Goal: Task Accomplishment & Management: Manage account settings

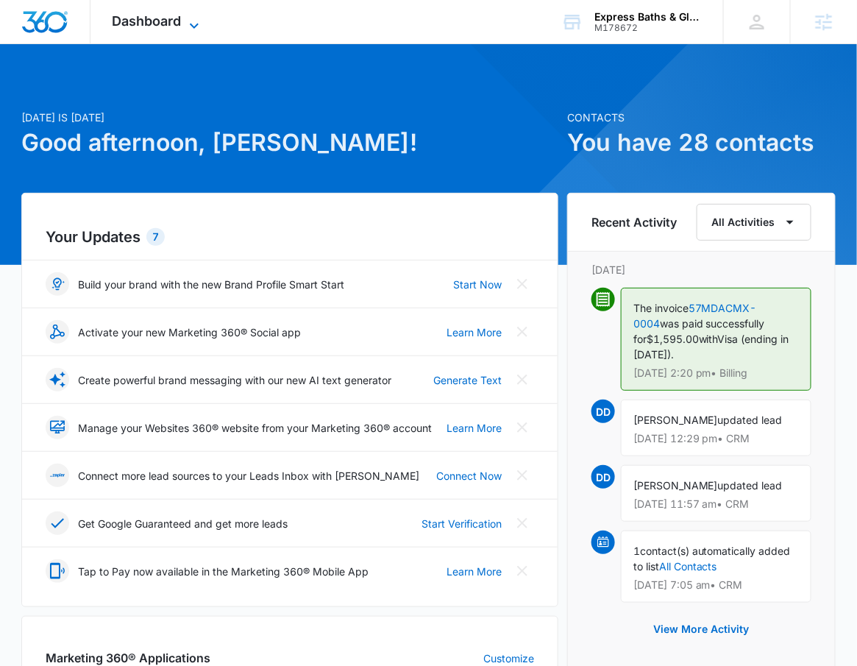
click at [150, 26] on span "Dashboard" at bounding box center [147, 20] width 69 height 15
click at [166, 25] on span "Dashboard" at bounding box center [147, 20] width 69 height 15
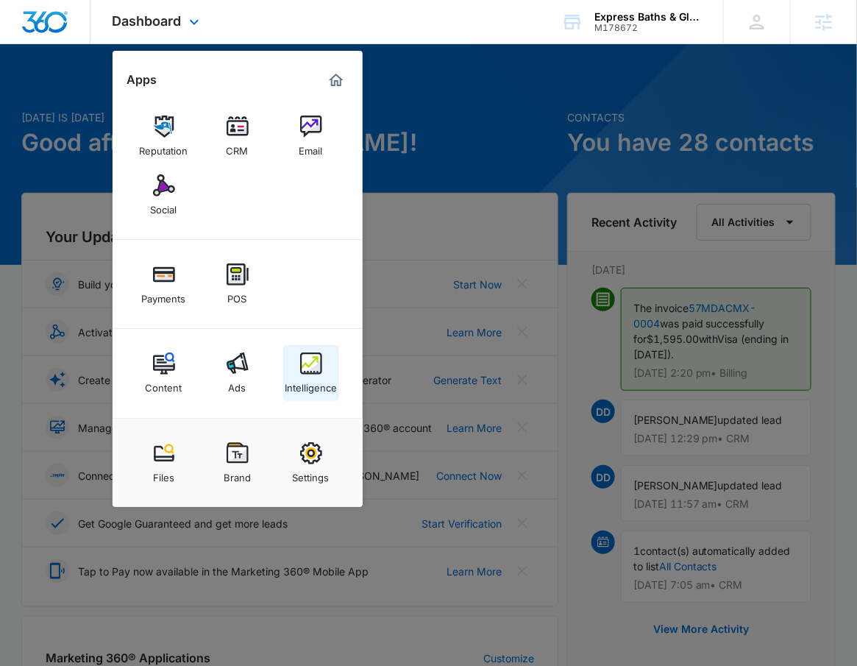
click at [312, 373] on img at bounding box center [311, 363] width 22 height 22
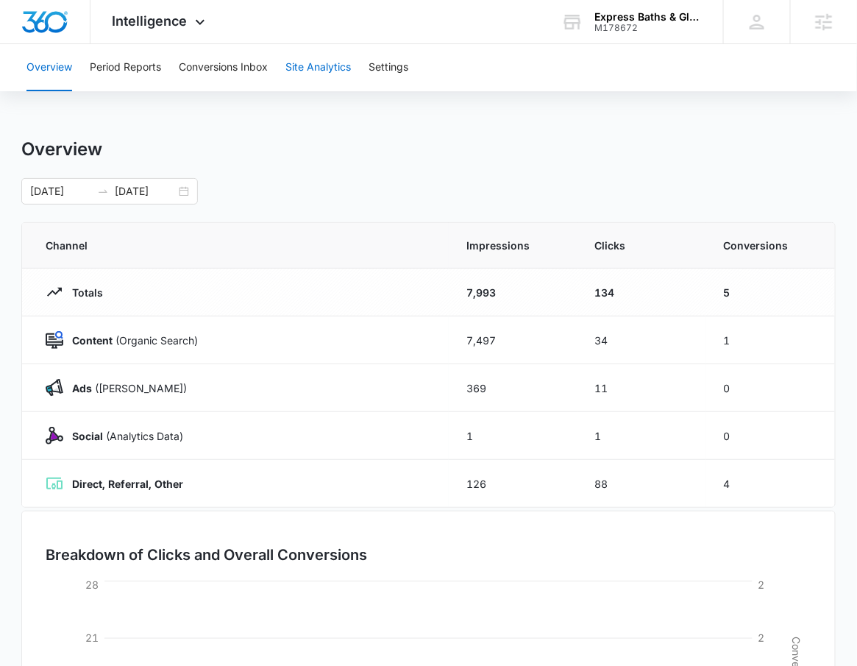
click at [315, 56] on button "Site Analytics" at bounding box center [318, 67] width 65 height 47
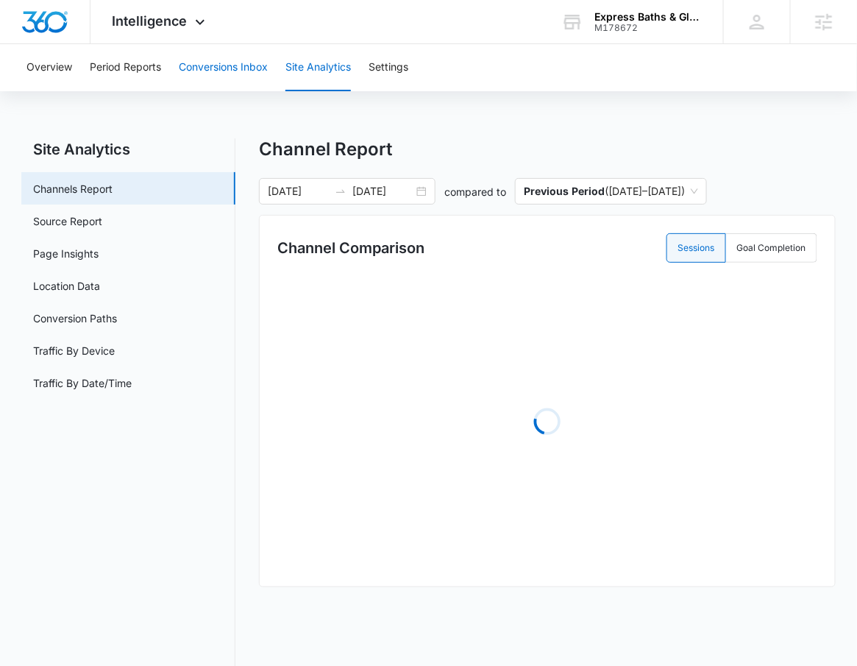
click at [241, 68] on button "Conversions Inbox" at bounding box center [223, 67] width 89 height 47
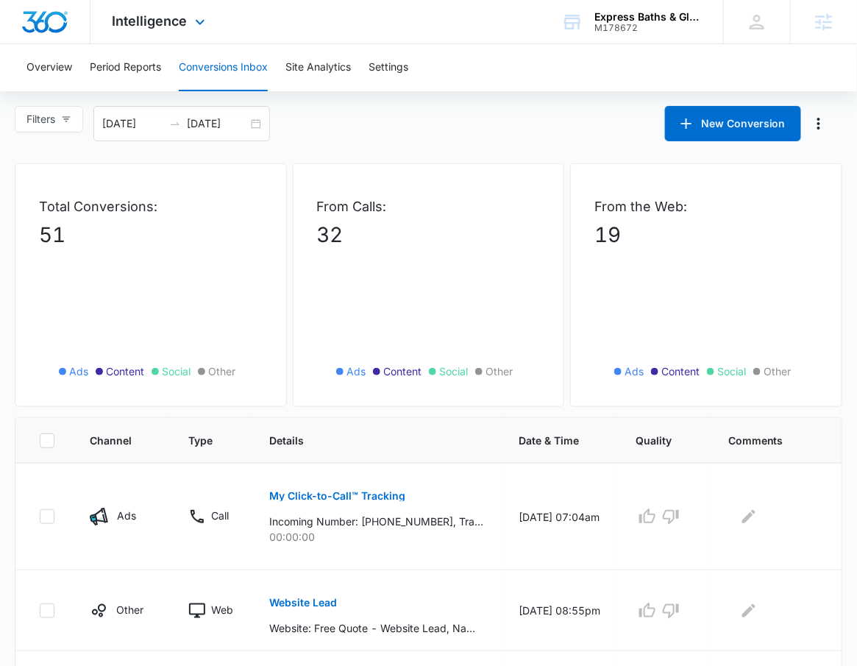
click at [209, 30] on div "Intelligence Apps Reputation CRM Email Social Payments POS Content Ads Intellig…" at bounding box center [161, 21] width 141 height 43
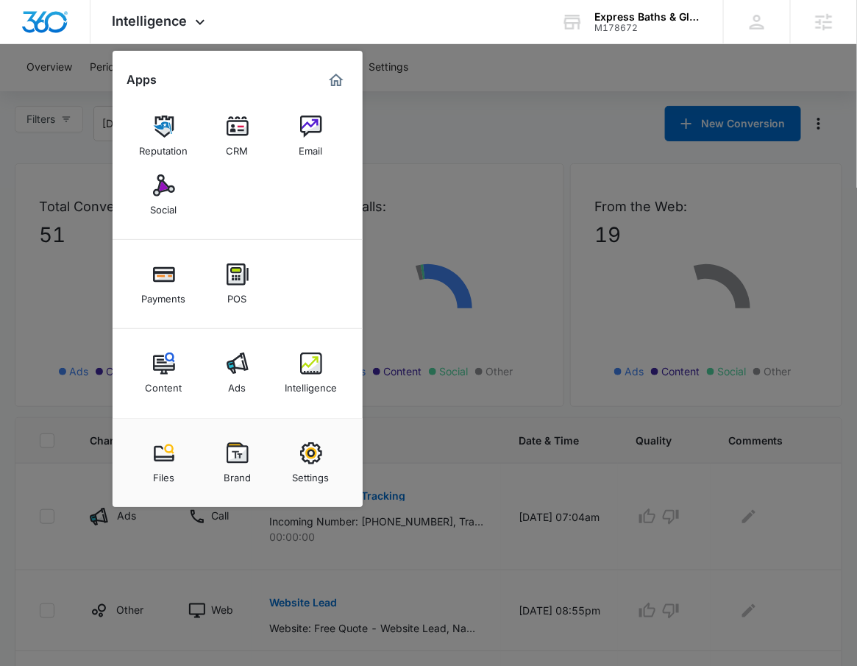
click at [224, 372] on link "Ads" at bounding box center [238, 373] width 56 height 56
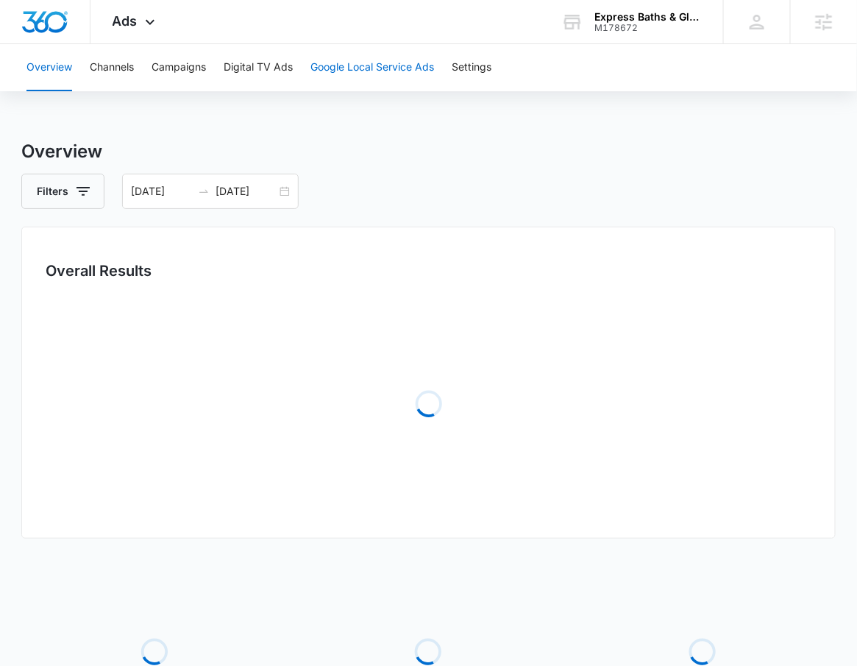
click at [374, 60] on button "Google Local Service Ads" at bounding box center [373, 67] width 124 height 47
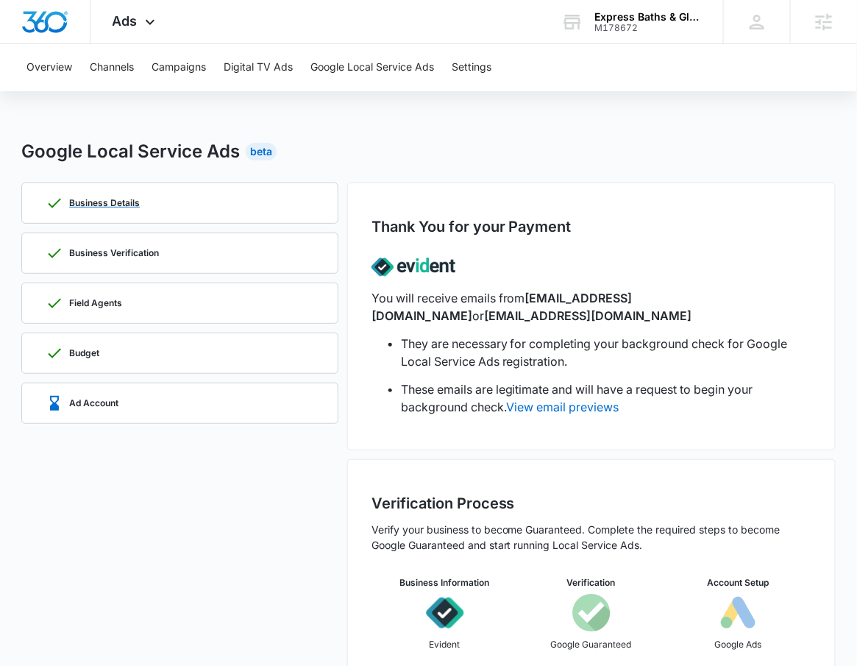
click at [201, 200] on div "Business Details" at bounding box center [180, 203] width 269 height 40
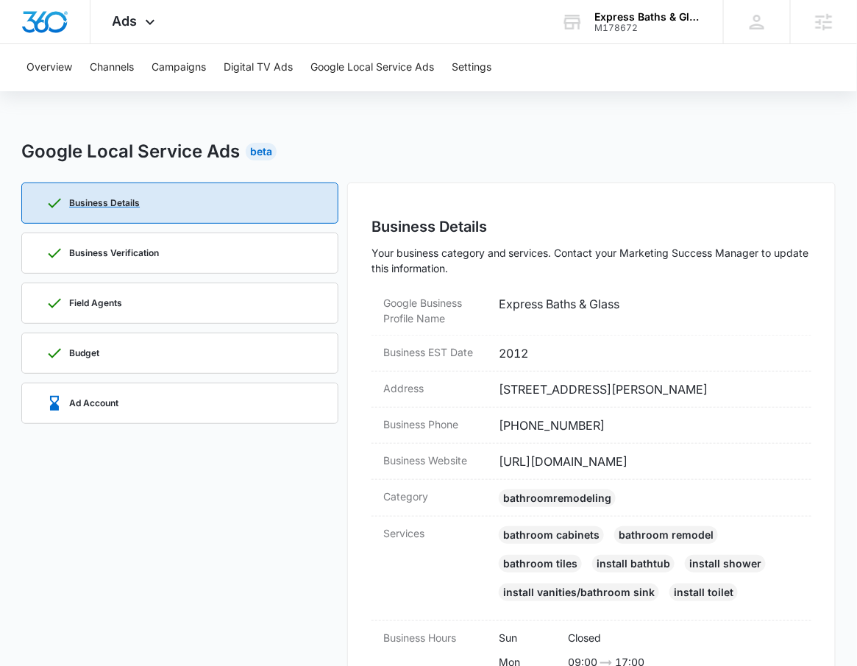
click at [201, 200] on div "Business Details" at bounding box center [180, 203] width 269 height 40
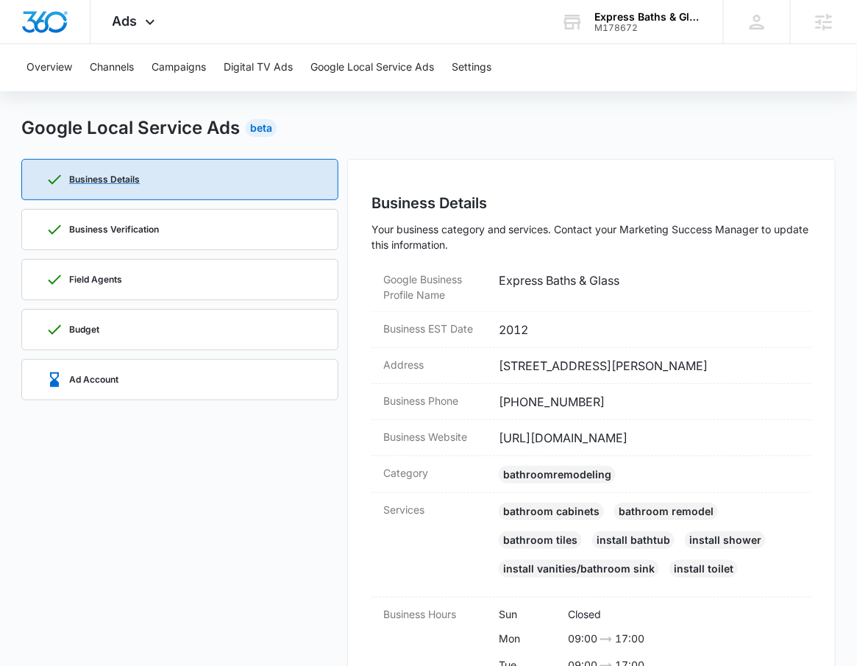
scroll to position [50, 0]
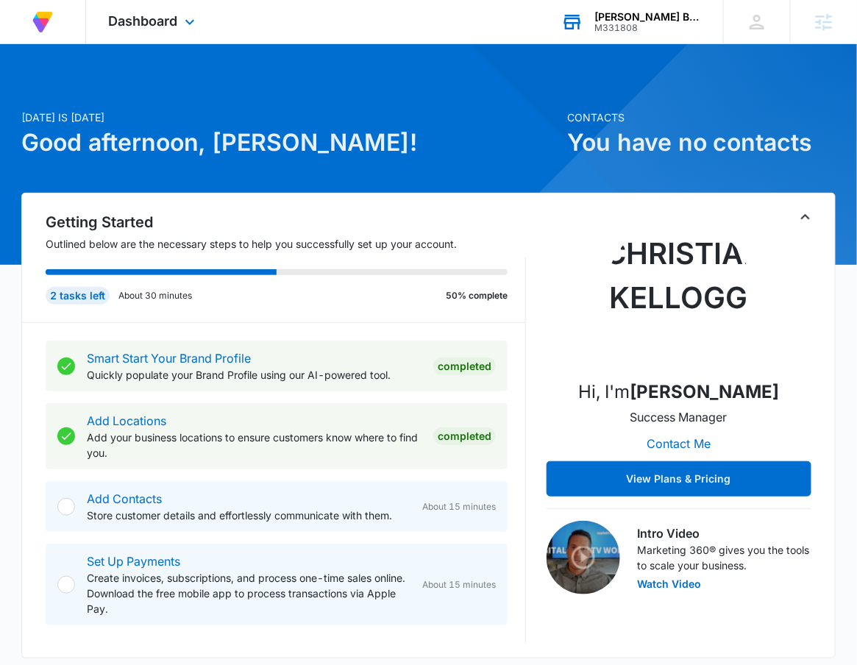
click at [673, 25] on div "M331808" at bounding box center [648, 28] width 107 height 10
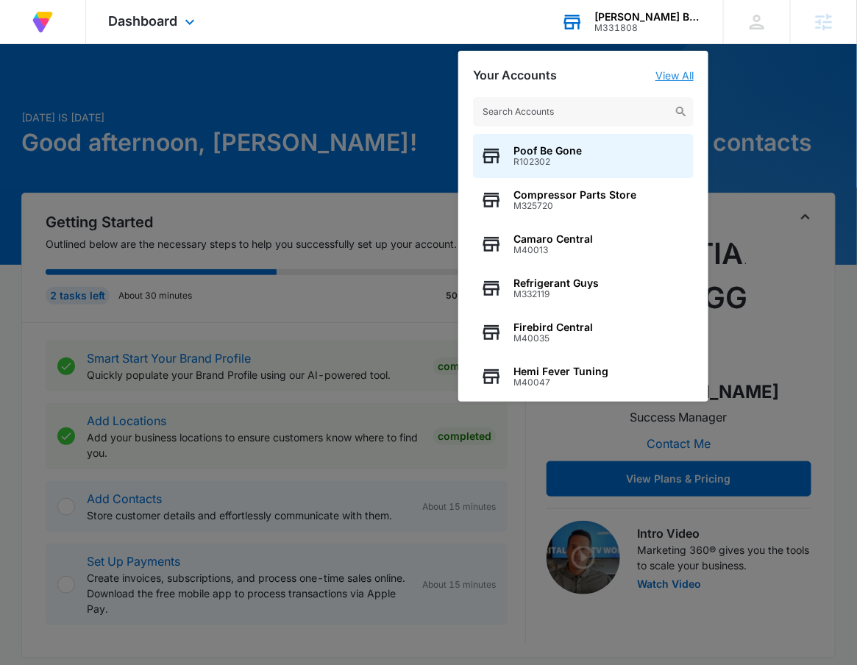
click at [688, 76] on link "View All" at bounding box center [675, 75] width 38 height 13
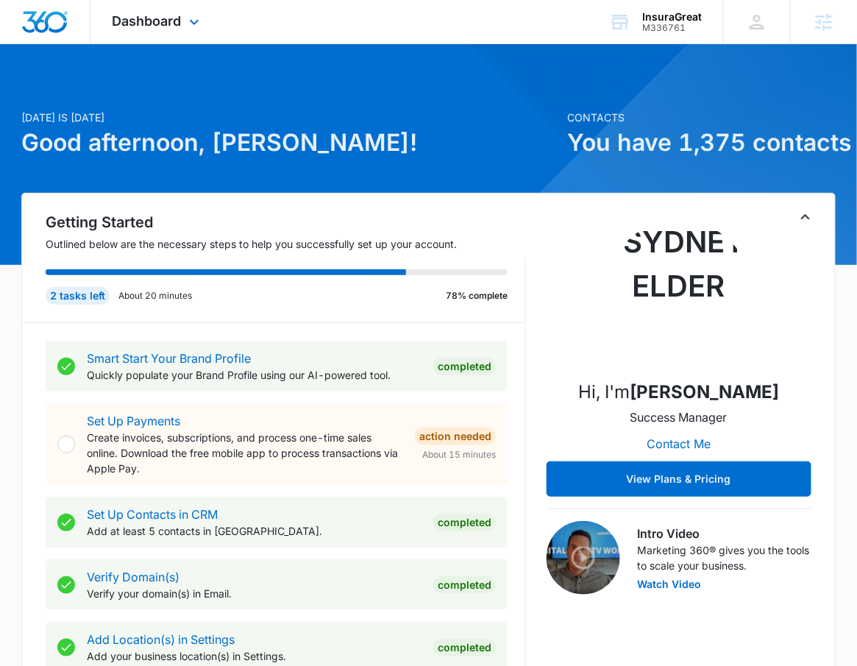
click at [166, 33] on div "Dashboard Apps Reputation Websites Forms CRM Email Social POS Content Ads Intel…" at bounding box center [158, 21] width 135 height 43
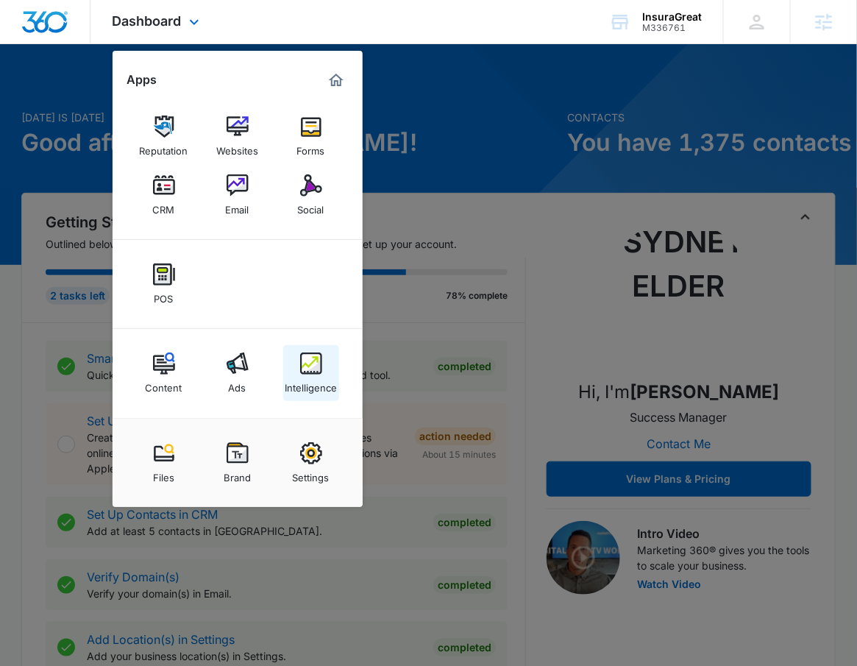
click at [317, 357] on img at bounding box center [311, 363] width 22 height 22
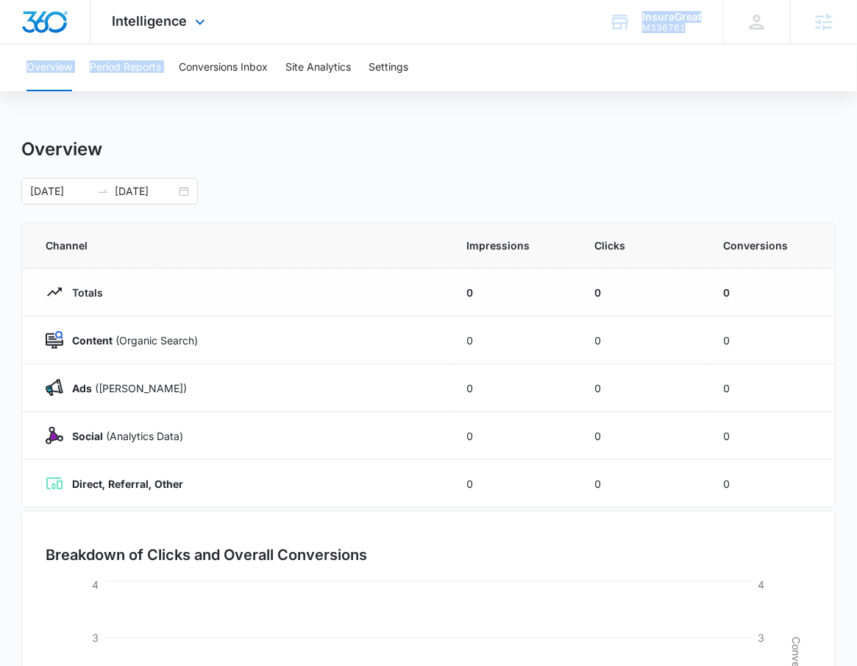
click at [171, 43] on div "Intelligence Apps Reputation Websites Forms CRM Email Social POS Content Ads In…" at bounding box center [428, 455] width 857 height 911
click at [173, 30] on div "Intelligence Apps Reputation Websites Forms CRM Email Social POS Content Ads In…" at bounding box center [161, 21] width 141 height 43
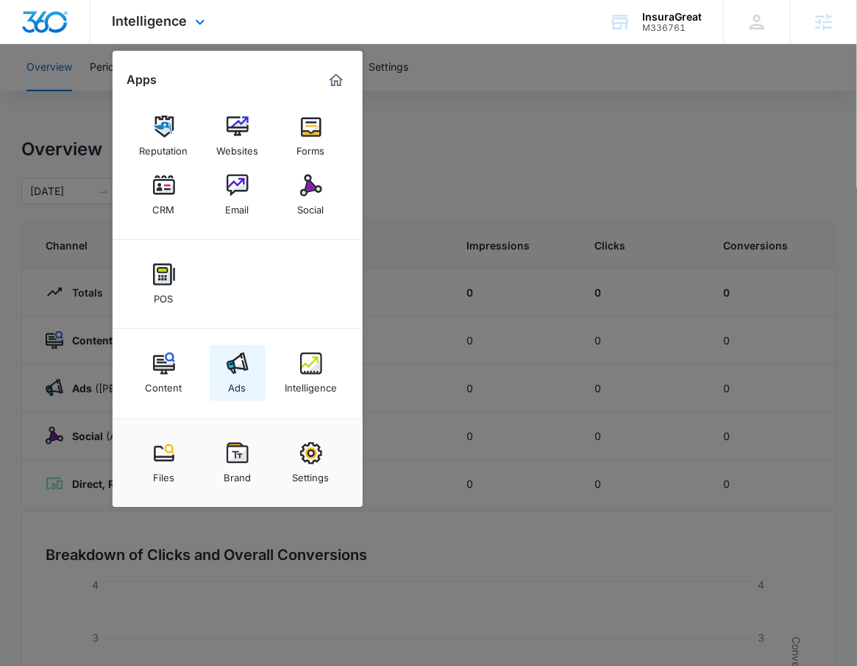
click at [230, 381] on div "Ads" at bounding box center [238, 384] width 18 height 19
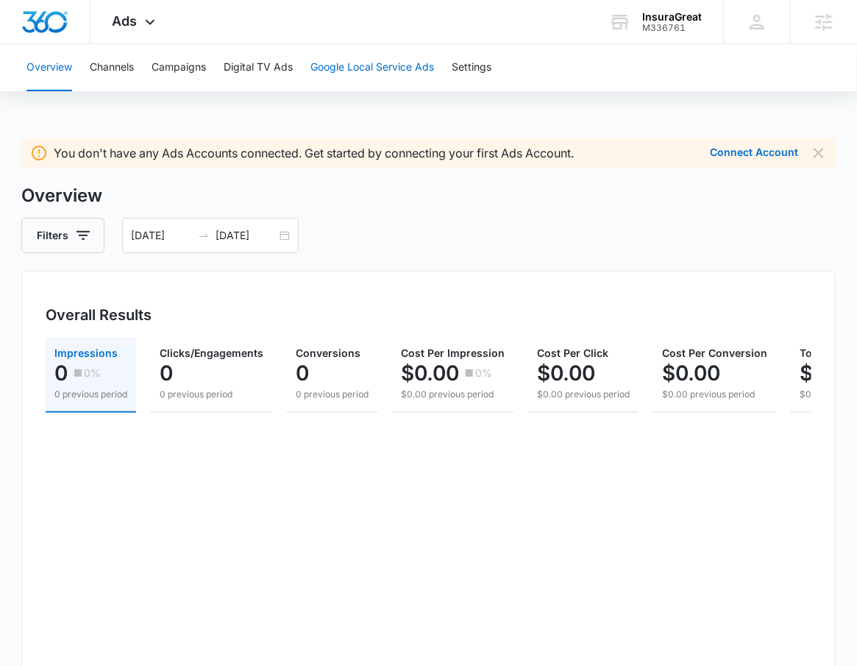
click at [333, 80] on button "Google Local Service Ads" at bounding box center [373, 67] width 124 height 47
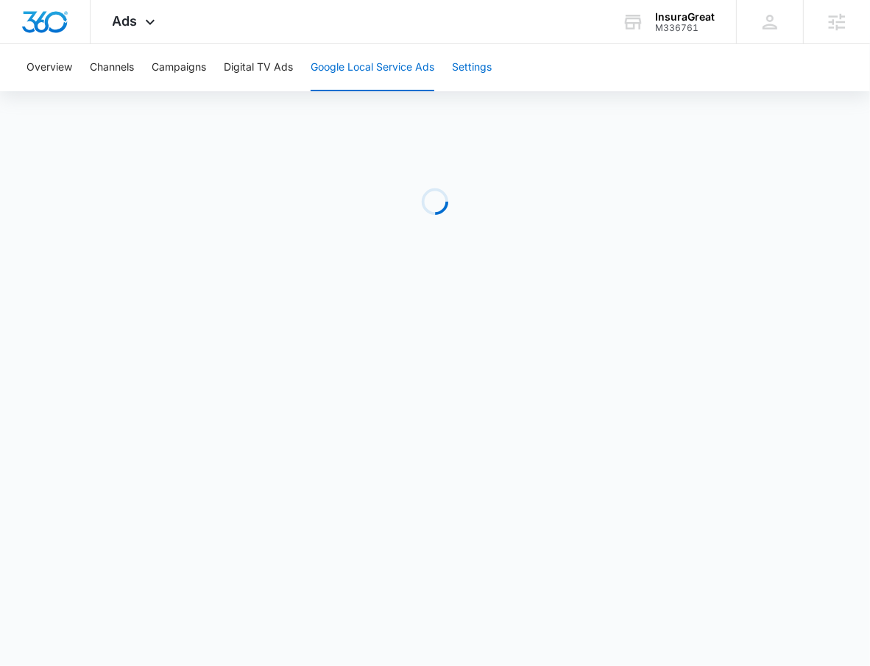
click at [459, 76] on button "Settings" at bounding box center [472, 67] width 40 height 47
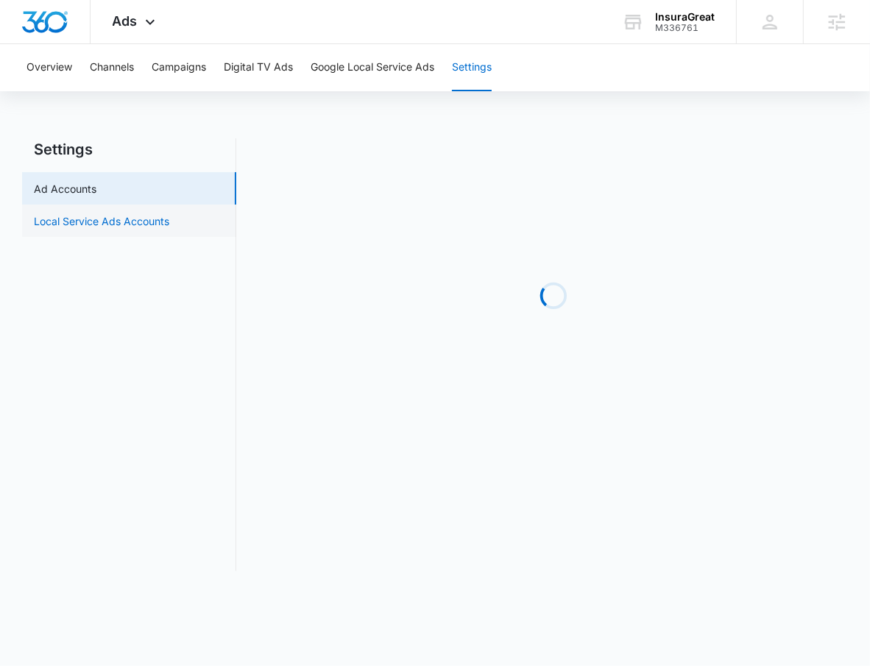
click at [169, 216] on link "Local Service Ads Accounts" at bounding box center [101, 220] width 135 height 15
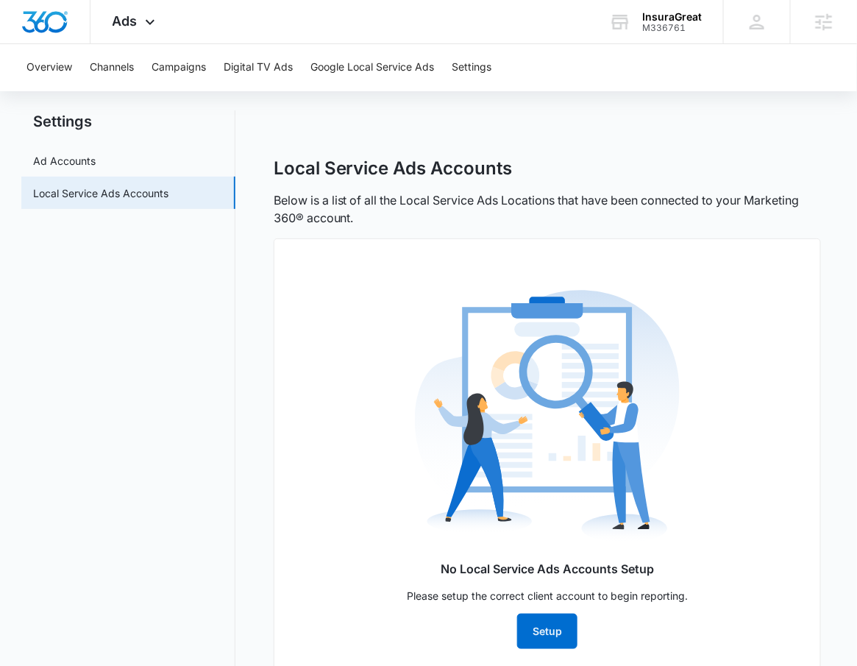
scroll to position [70, 0]
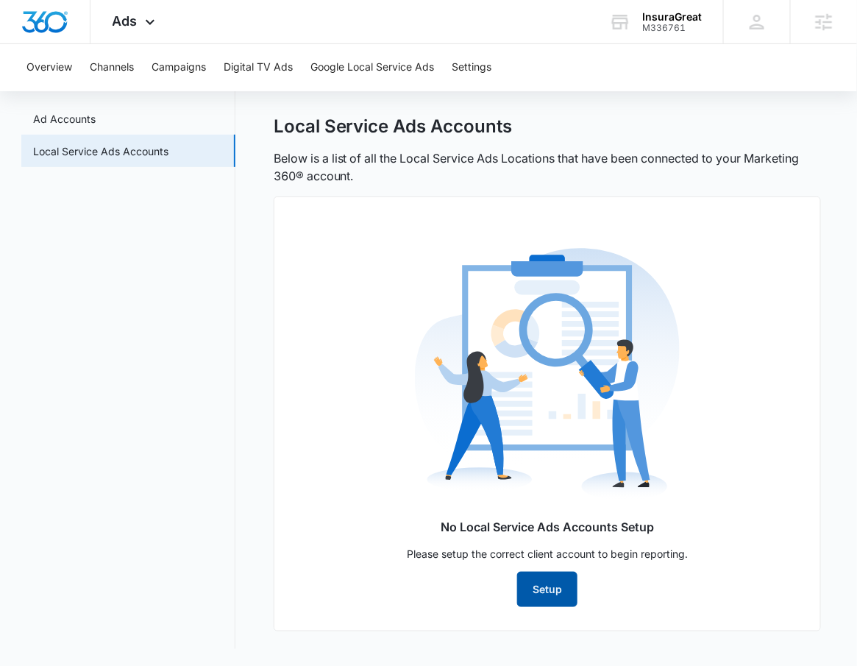
click at [562, 581] on button "Setup" at bounding box center [547, 589] width 60 height 35
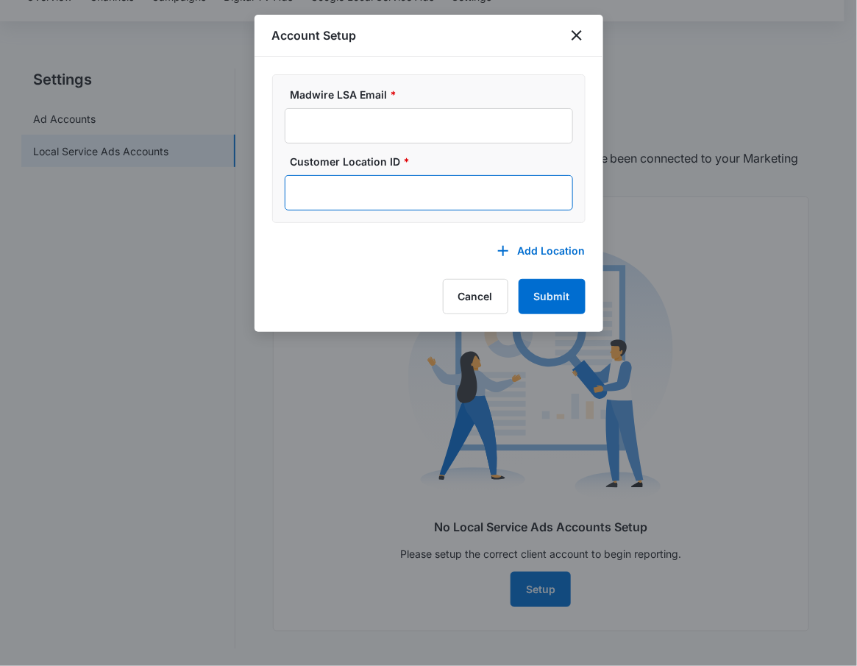
click at [383, 187] on input "Customer Location ID *" at bounding box center [429, 192] width 288 height 35
paste input "602-351-8048"
type input "602-351-8048"
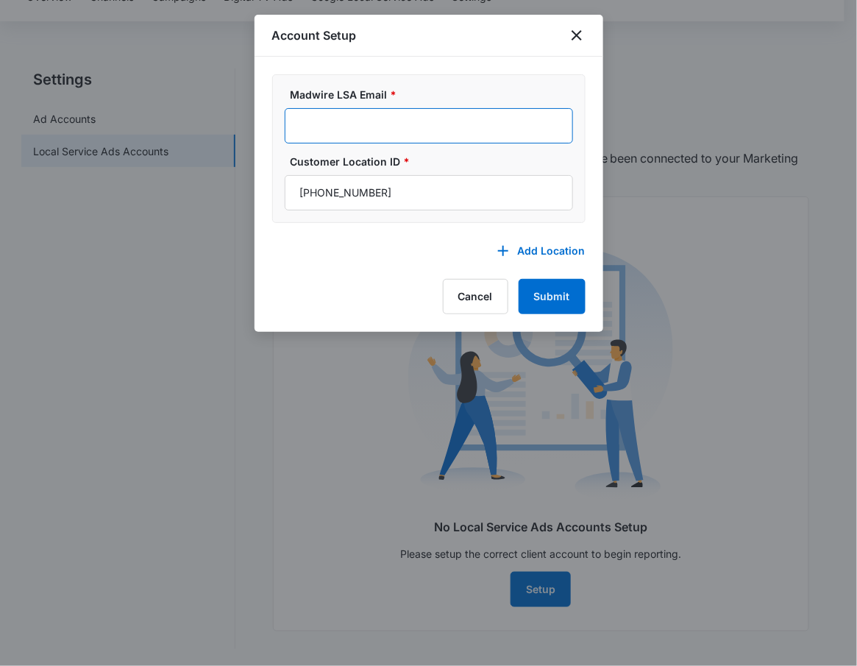
click at [389, 121] on input "Madwire LSA Email *" at bounding box center [429, 125] width 288 height 35
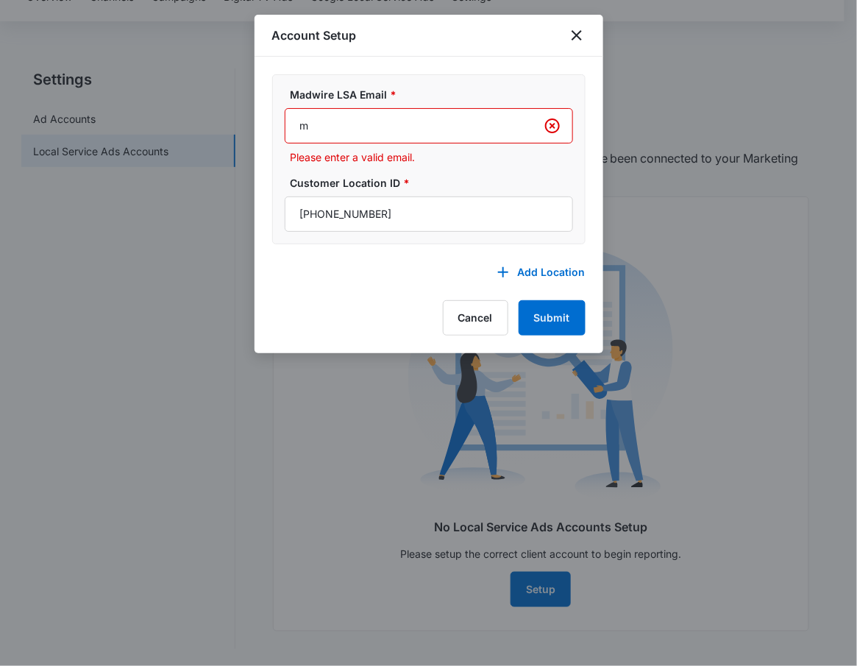
type input "m360-localservices@madwire.com"
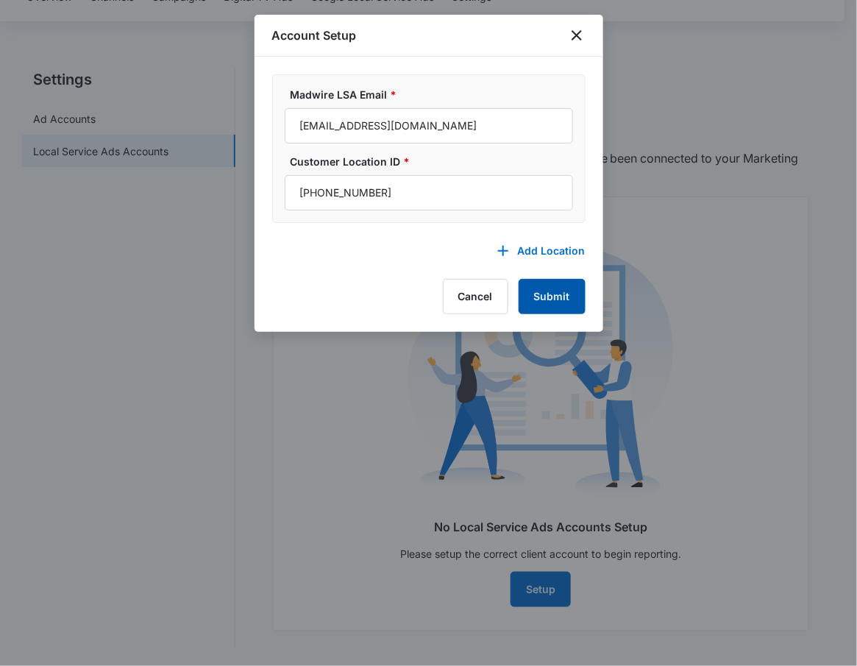
click at [559, 301] on button "Submit" at bounding box center [552, 296] width 67 height 35
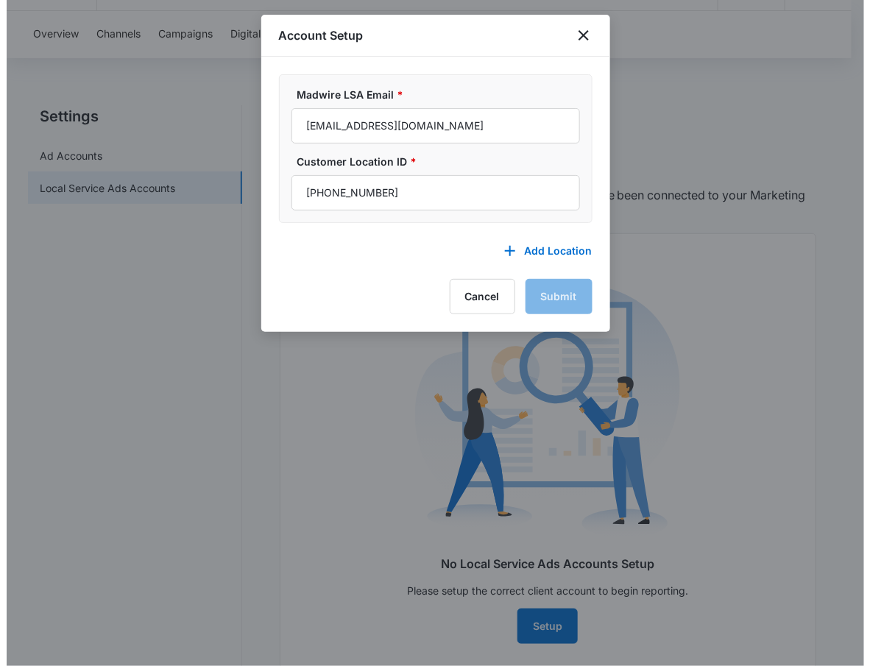
scroll to position [0, 0]
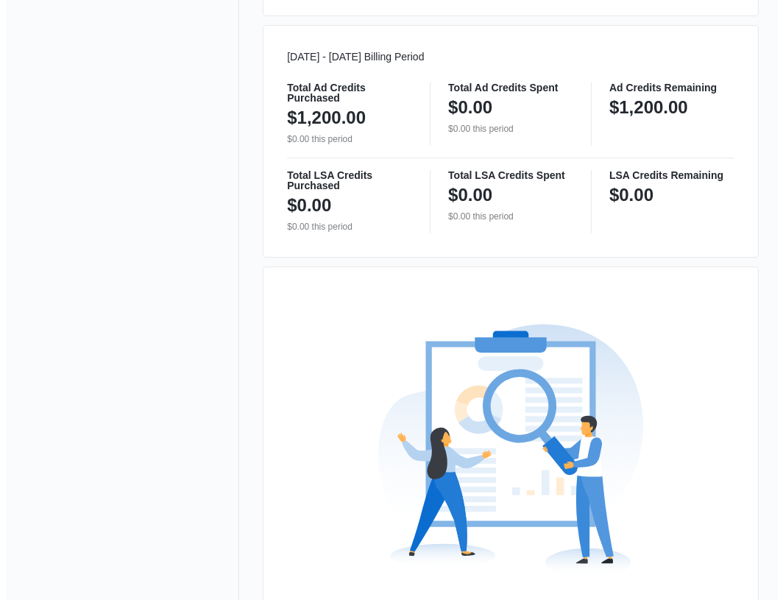
scroll to position [894, 0]
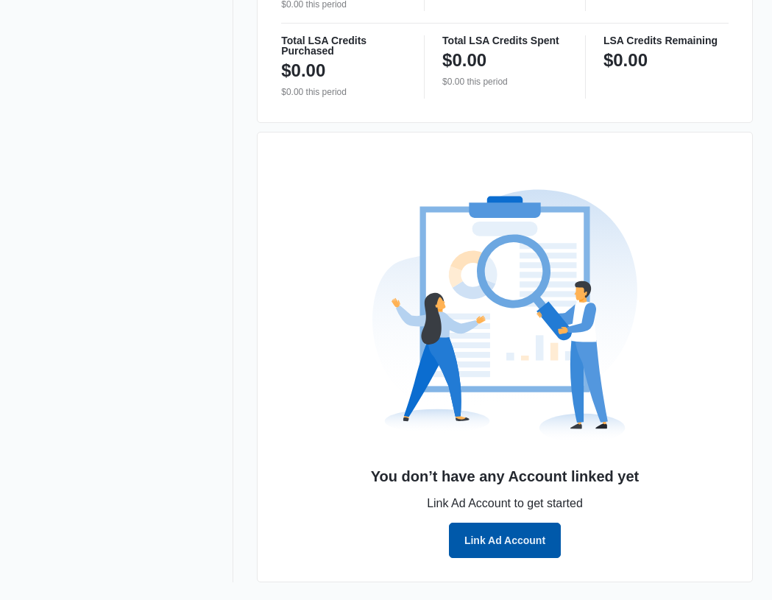
click at [520, 536] on button "Link Ad Account" at bounding box center [505, 539] width 112 height 35
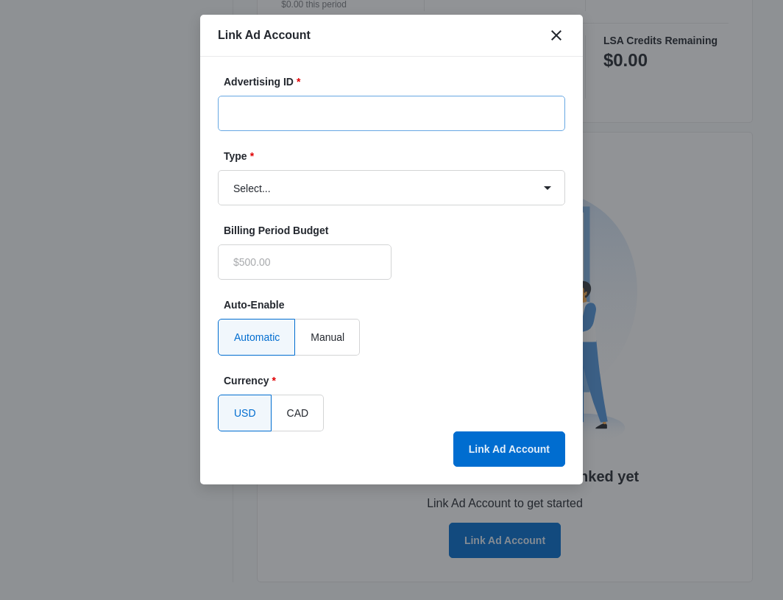
type input "$0.00"
click at [290, 121] on input "Advertising ID *" at bounding box center [391, 113] width 347 height 35
paste input "[PHONE_NUMBER]"
type input "[PHONE_NUMBER]"
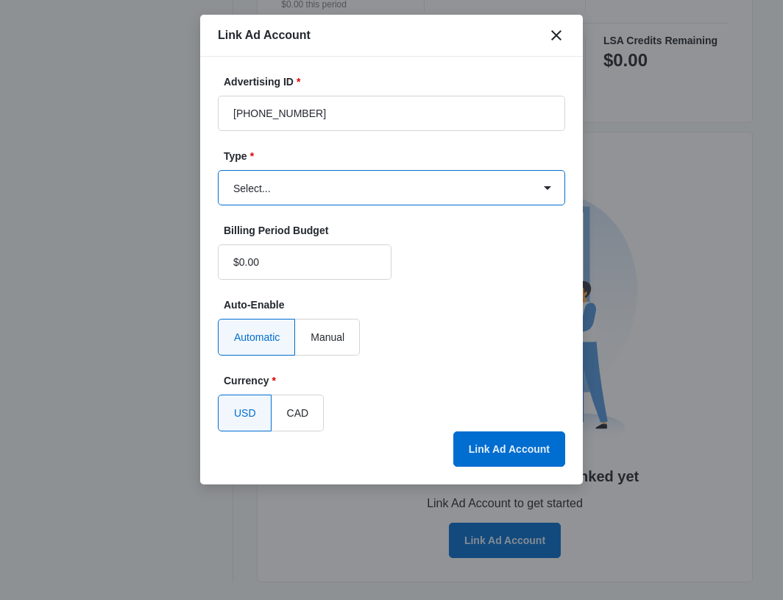
click at [303, 203] on select "Select... Bing Ads Facebook Ads Google Ads" at bounding box center [391, 187] width 347 height 35
select select "google"
click at [218, 170] on select "Select... Bing Ads Facebook Ads Google Ads" at bounding box center [391, 187] width 347 height 35
click at [296, 188] on select "Select... Bing Ads Facebook Ads Google Ads" at bounding box center [391, 187] width 347 height 35
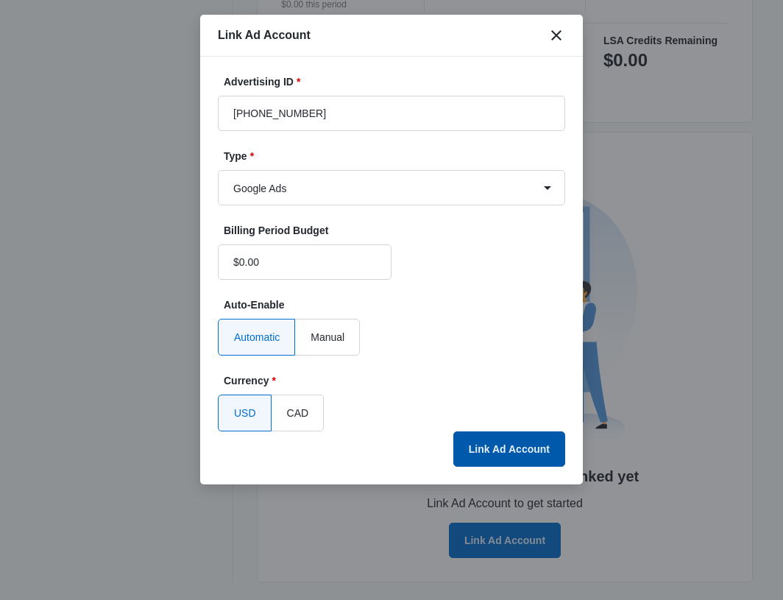
click at [539, 452] on button "Link Ad Account" at bounding box center [509, 448] width 112 height 35
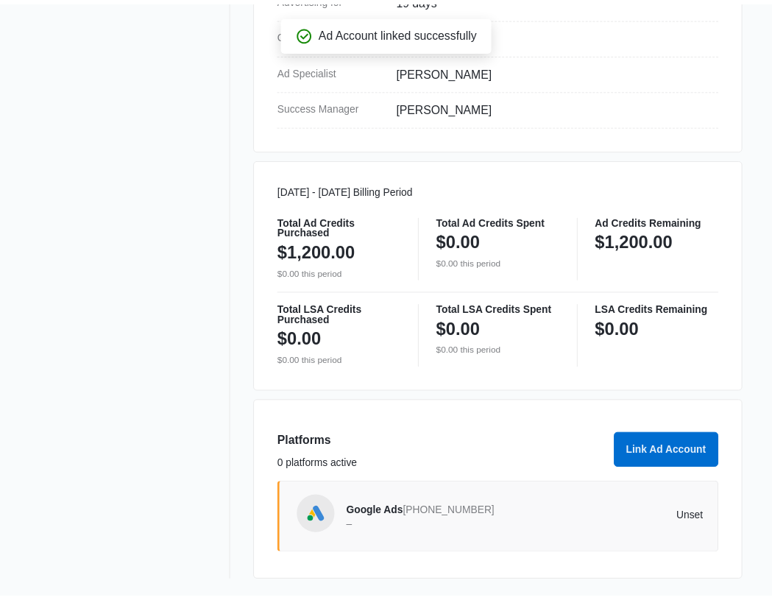
scroll to position [626, 0]
